Goal: Task Accomplishment & Management: Manage account settings

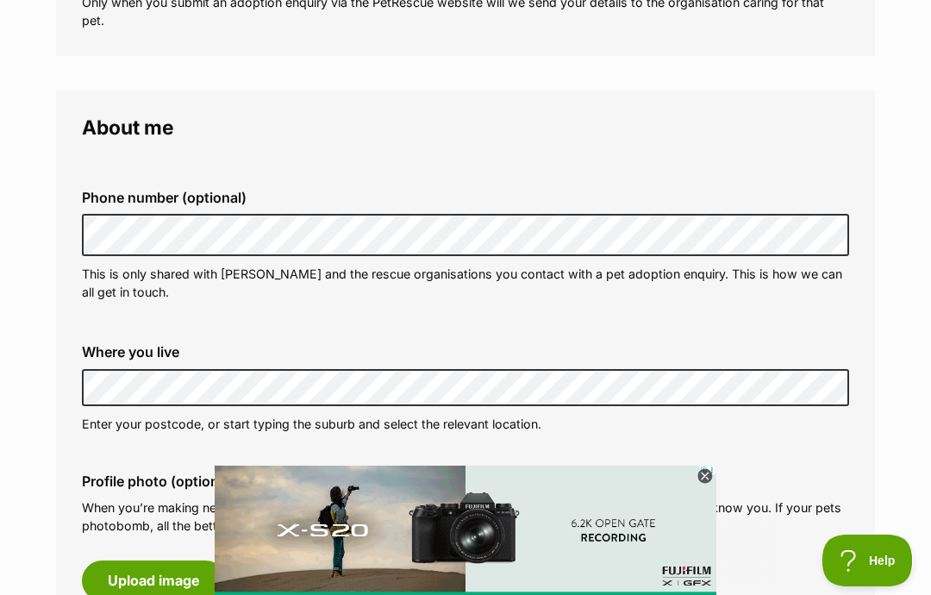
scroll to position [406, 0]
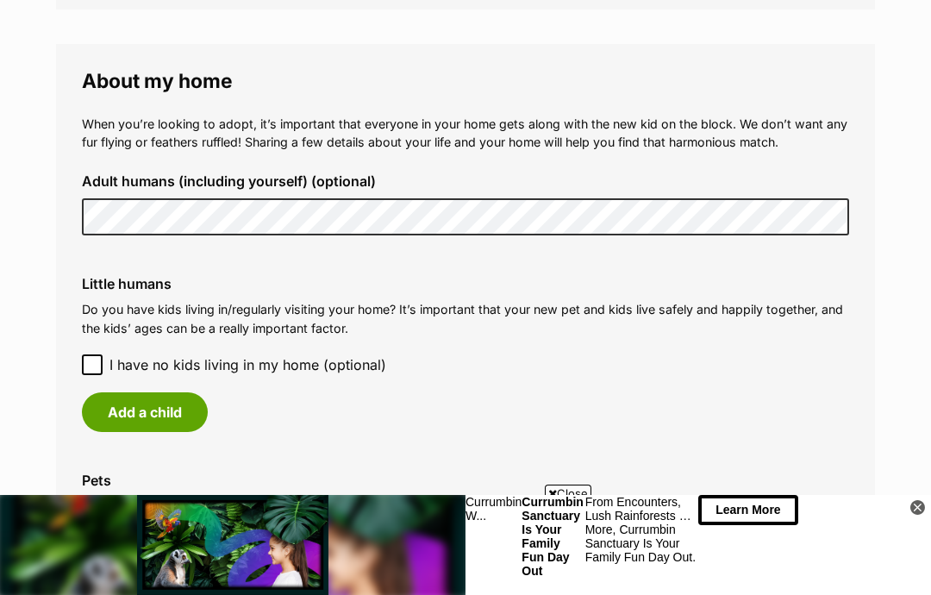
scroll to position [1253, 0]
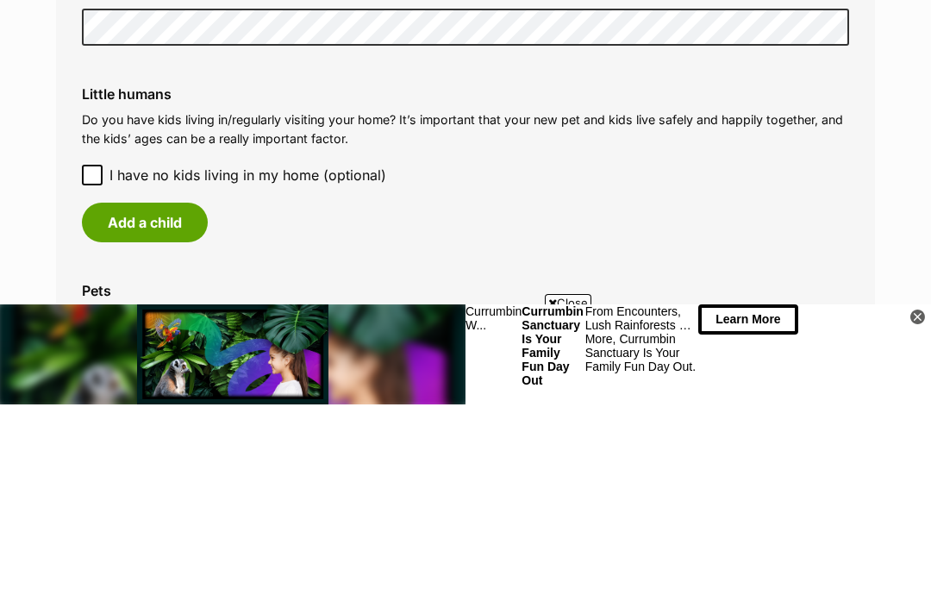
click at [171, 393] on button "Add a child" at bounding box center [145, 413] width 126 height 40
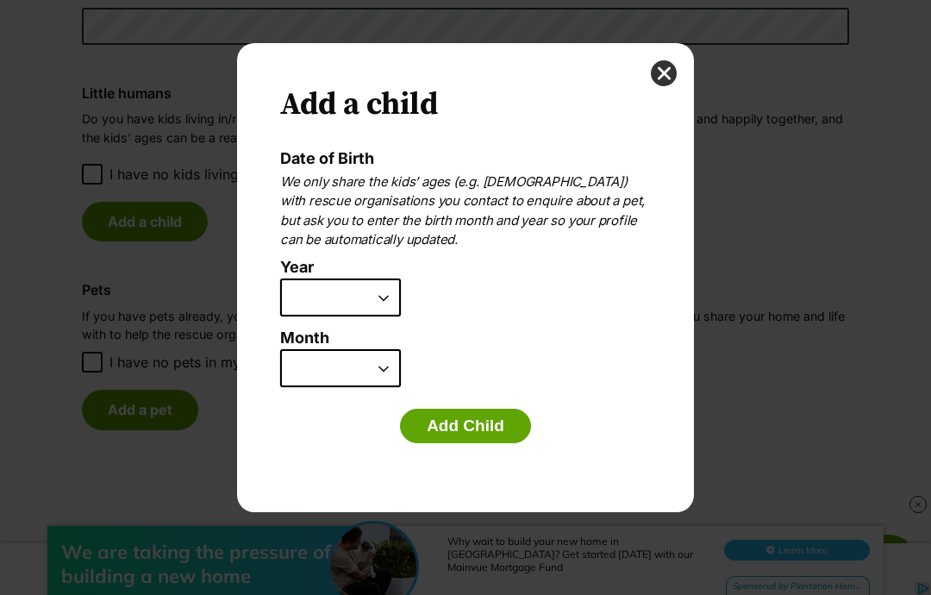
scroll to position [0, 0]
click at [382, 291] on select "2025 2024 2023 2022 2021 2020 2019 2018 2017 2016 2015 2014 2013 2012 2011 2010…" at bounding box center [340, 297] width 121 height 38
select select "2012"
click at [392, 362] on select "January February March April May June July August September October November De…" at bounding box center [340, 368] width 121 height 38
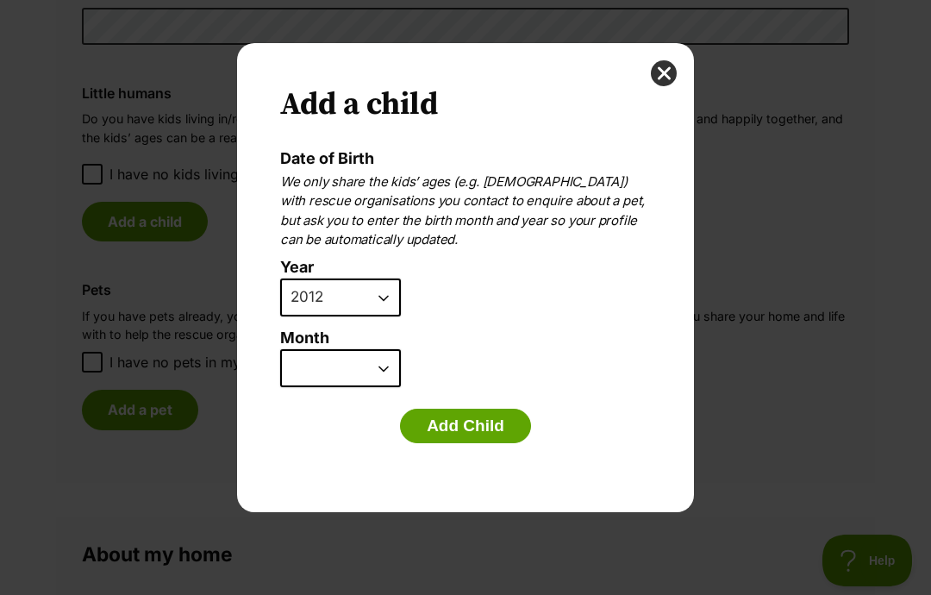
click at [658, 79] on button "close" at bounding box center [664, 73] width 26 height 26
